Goal: Information Seeking & Learning: Learn about a topic

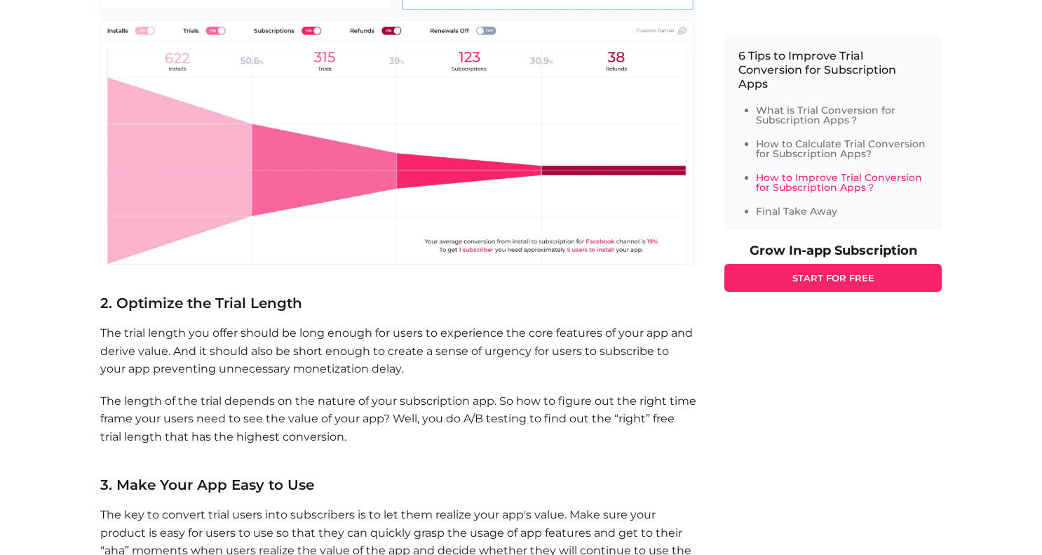
scroll to position [2008, 0]
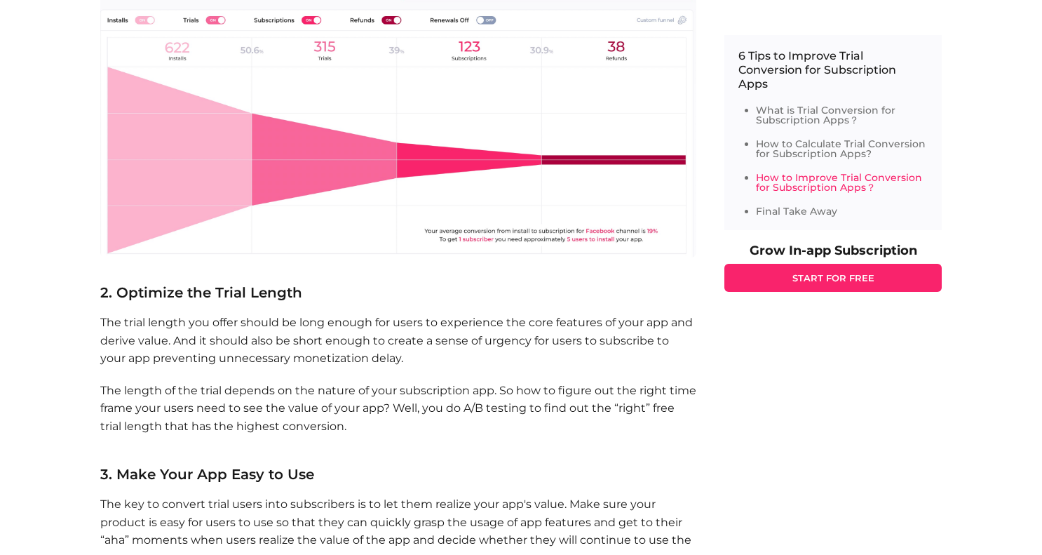
click at [393, 321] on p "The trial length you offer should be long enough for users to experience the co…" at bounding box center [398, 340] width 596 height 54
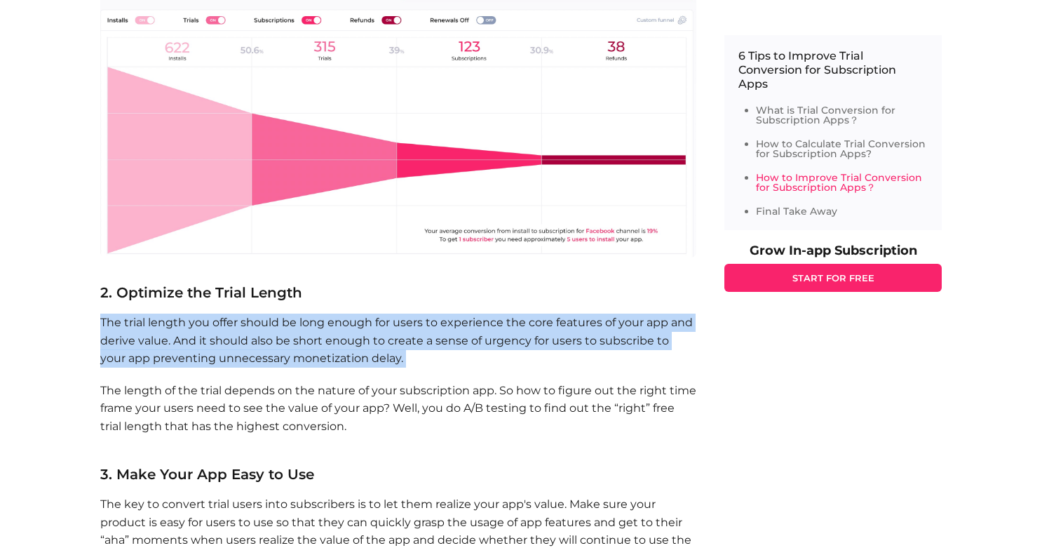
click at [382, 398] on p "The length of the trial depends on the nature of your subscription app. So how …" at bounding box center [398, 418] width 596 height 72
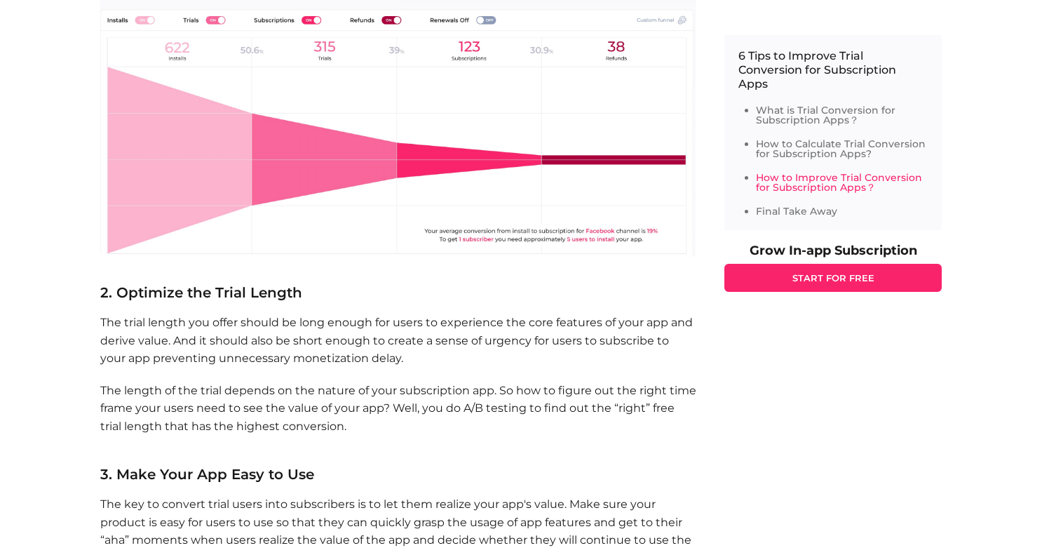
click at [382, 398] on p "The length of the trial depends on the nature of your subscription app. So how …" at bounding box center [398, 418] width 596 height 72
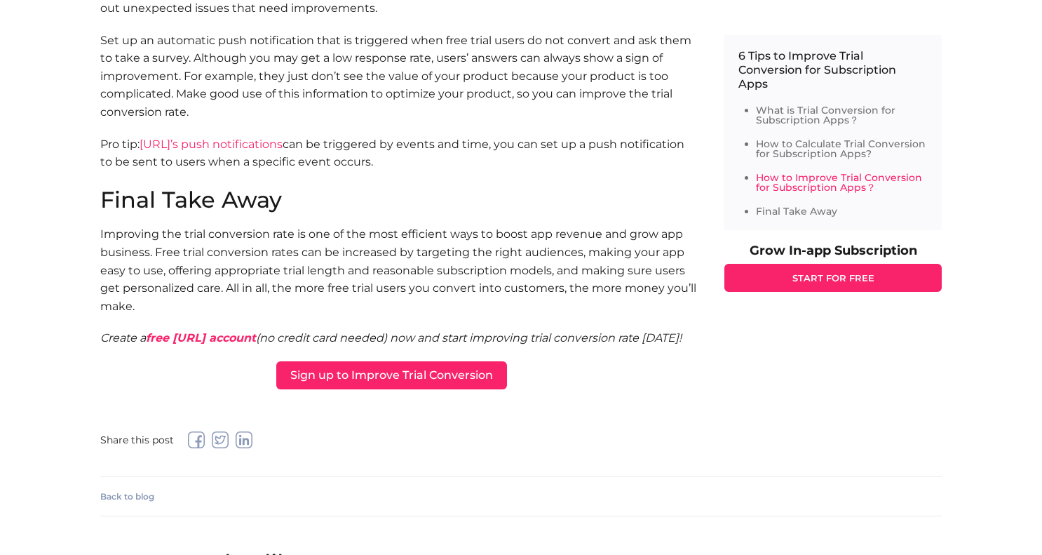
scroll to position [3164, 0]
